Goal: Transaction & Acquisition: Purchase product/service

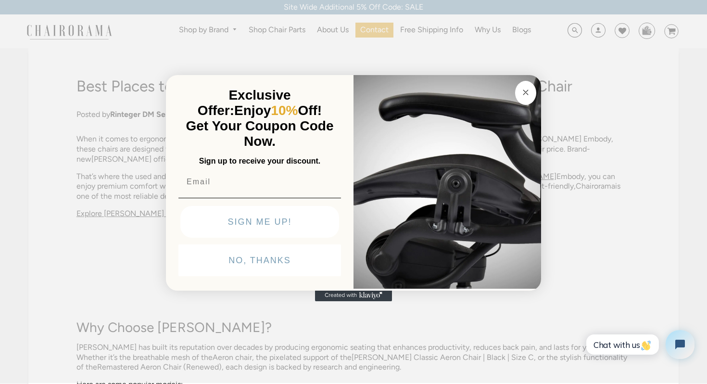
click at [523, 90] on icon "Close dialog" at bounding box center [525, 92] width 5 height 5
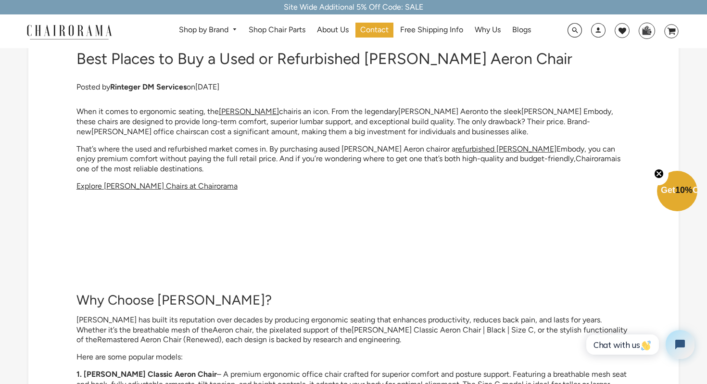
scroll to position [30, 0]
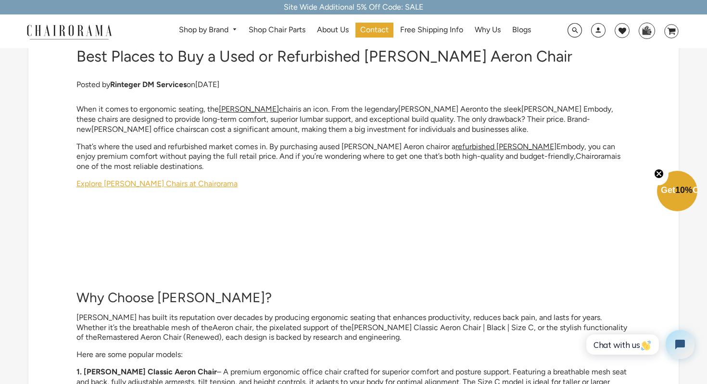
click at [191, 181] on span "Explore Herman Miller Chairs at Chairorama" at bounding box center [156, 183] width 161 height 9
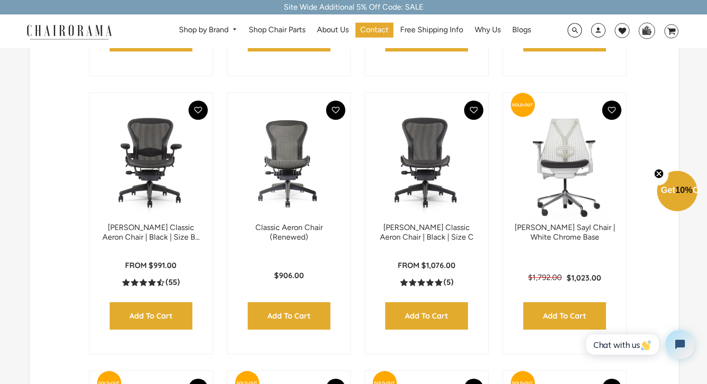
scroll to position [534, 0]
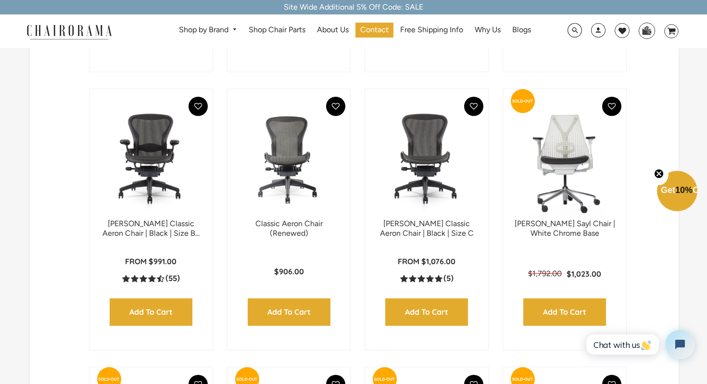
click at [153, 174] on img at bounding box center [151, 159] width 104 height 120
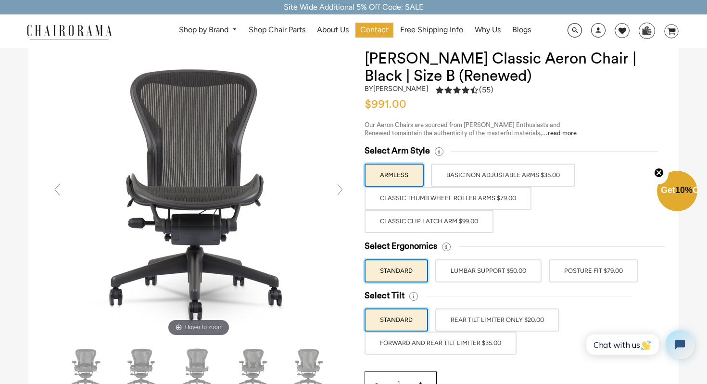
scroll to position [44, 0]
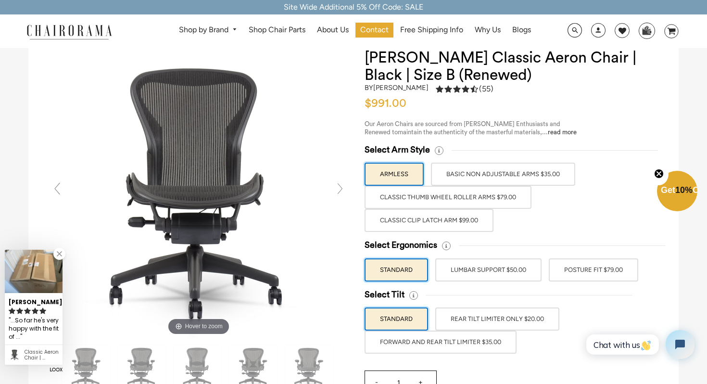
click at [509, 200] on label "Classic Thumb Wheel Roller Arms $79.00" at bounding box center [447, 197] width 167 height 23
click at [0, 0] on input "Classic Thumb Wheel Roller Arms $79.00" at bounding box center [0, 0] width 0 height 0
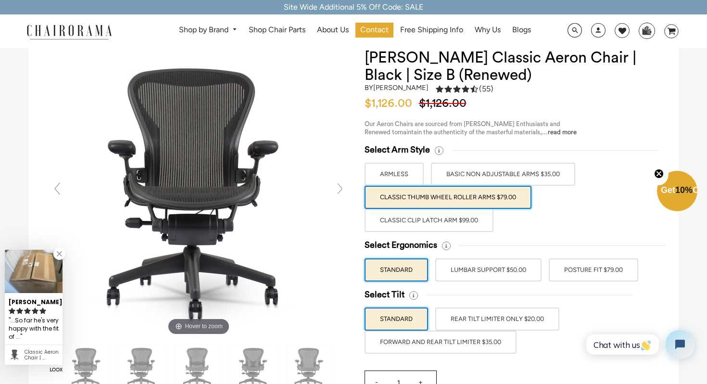
click at [449, 225] on label "Classic Clip Latch Arm $99.00" at bounding box center [428, 220] width 129 height 23
click at [0, 0] on input "Classic Clip Latch Arm $99.00" at bounding box center [0, 0] width 0 height 0
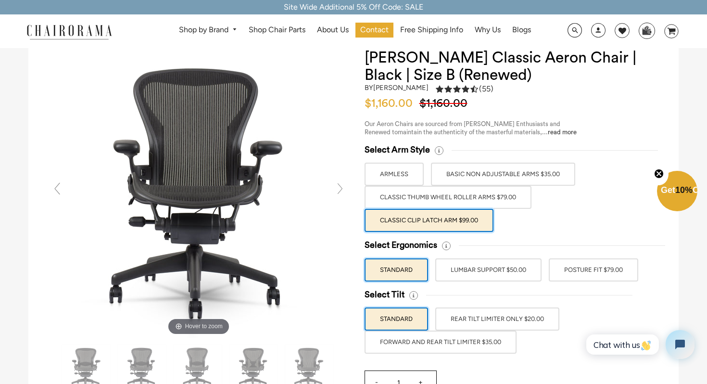
click at [478, 201] on label "Classic Thumb Wheel Roller Arms $79.00" at bounding box center [447, 197] width 167 height 23
click at [0, 0] on input "Classic Thumb Wheel Roller Arms $79.00" at bounding box center [0, 0] width 0 height 0
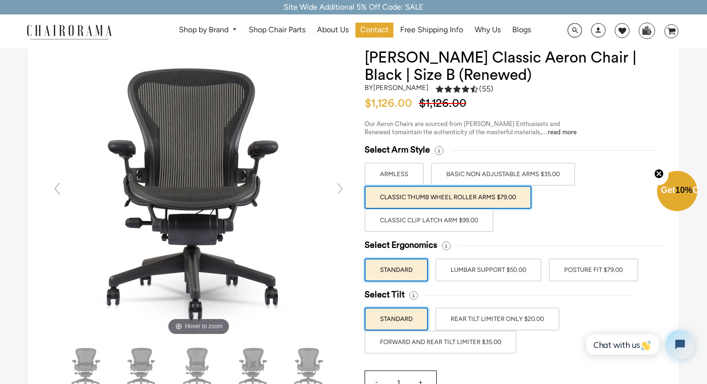
click at [462, 222] on label "Classic Clip Latch Arm $99.00" at bounding box center [428, 220] width 129 height 23
click at [0, 0] on input "Classic Clip Latch Arm $99.00" at bounding box center [0, 0] width 0 height 0
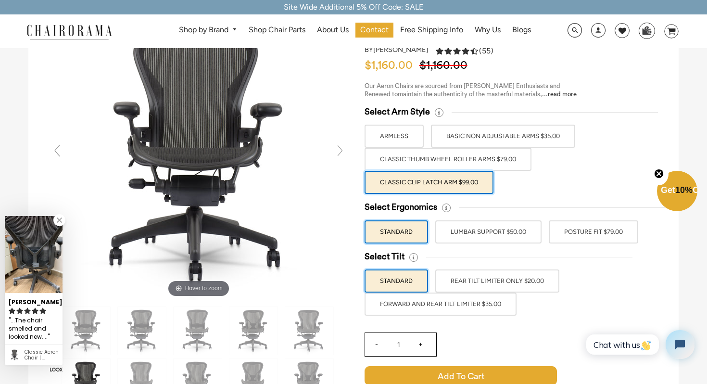
scroll to position [88, 0]
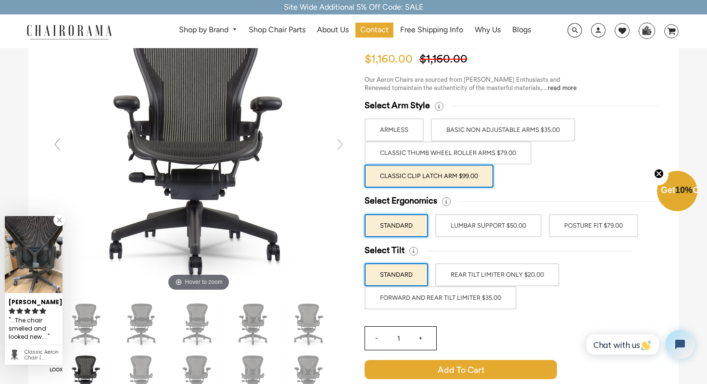
click at [580, 225] on label "POSTURE FIT $79.00" at bounding box center [592, 225] width 89 height 23
click at [0, 0] on input "POSTURE FIT $79.00" at bounding box center [0, 0] width 0 height 0
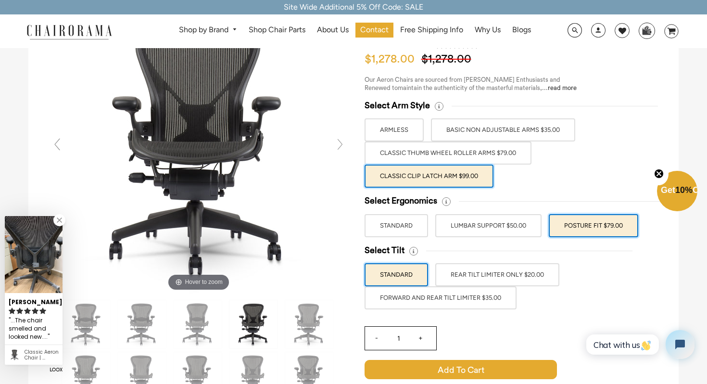
click at [510, 233] on label "LUMBAR SUPPORT $50.00" at bounding box center [488, 225] width 106 height 23
click at [0, 0] on input "LUMBAR SUPPORT $50.00" at bounding box center [0, 0] width 0 height 0
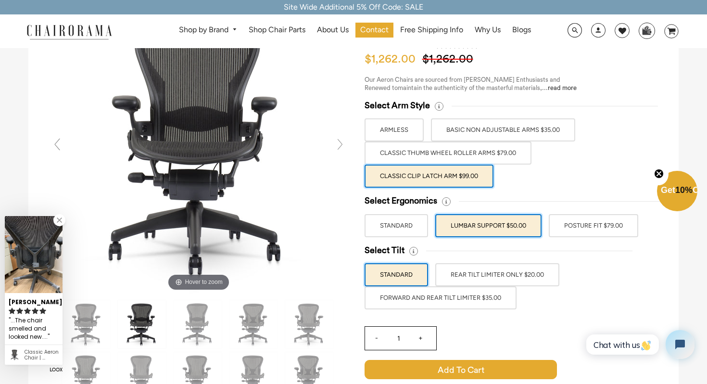
click at [573, 228] on label "POSTURE FIT $79.00" at bounding box center [592, 225] width 89 height 23
click at [0, 0] on input "POSTURE FIT $79.00" at bounding box center [0, 0] width 0 height 0
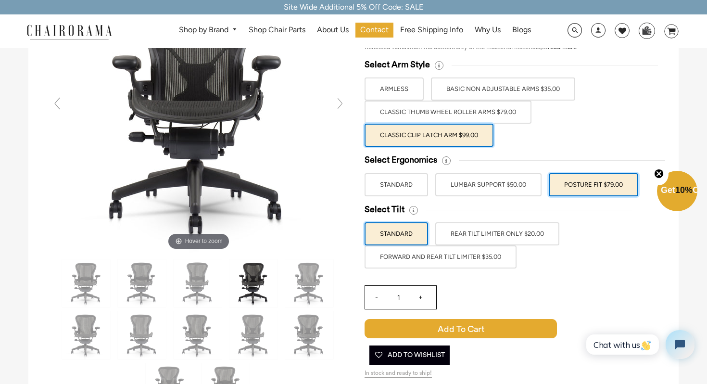
scroll to position [129, 0]
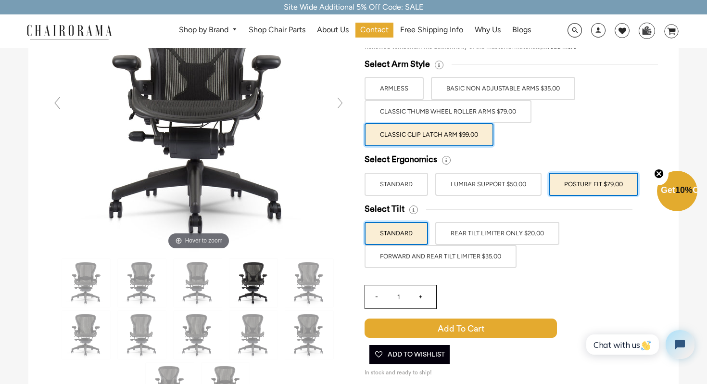
click at [471, 256] on label "FORWARD AND REAR TILT LIMITER $35.00" at bounding box center [440, 256] width 152 height 23
click at [0, 0] on input "FORWARD AND REAR TILT LIMITER $35.00" at bounding box center [0, 0] width 0 height 0
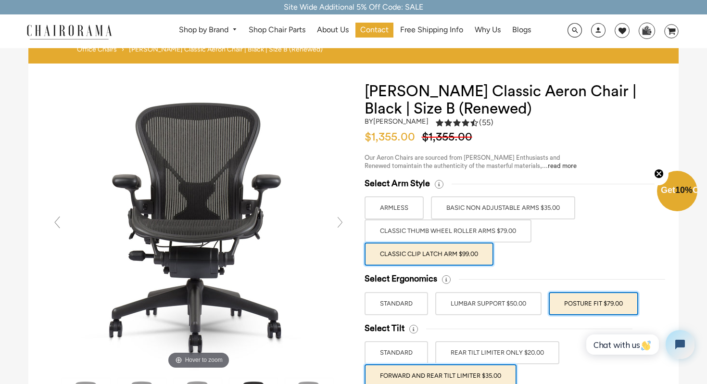
scroll to position [12, 0]
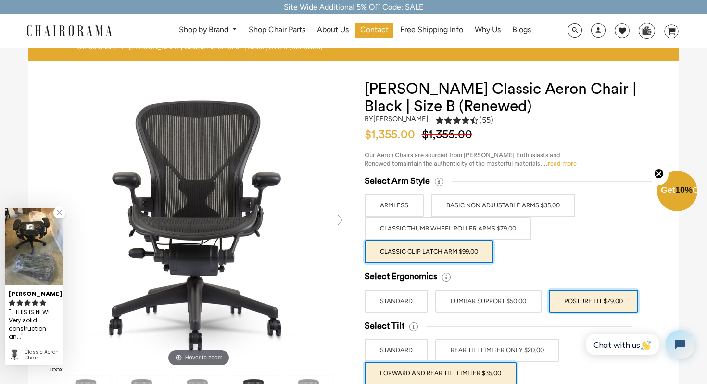
click at [548, 162] on link "read more" at bounding box center [562, 163] width 29 height 6
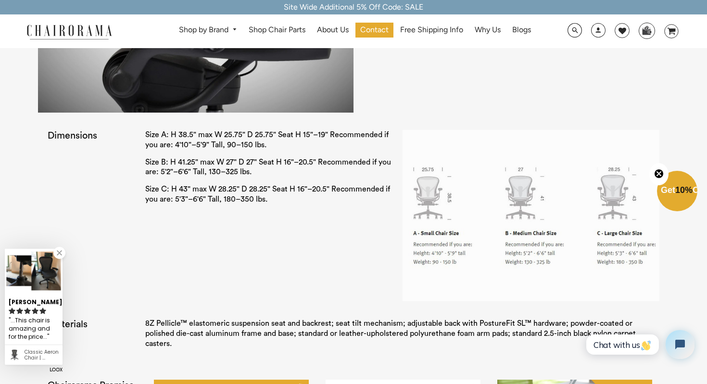
scroll to position [1637, 0]
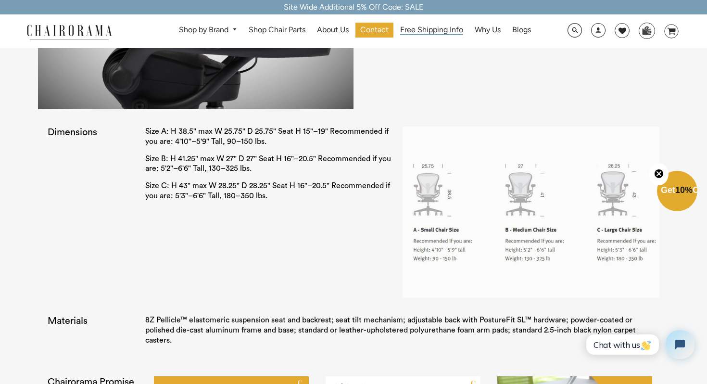
click at [446, 27] on span "Free Shipping Info" at bounding box center [431, 30] width 63 height 10
